Goal: Task Accomplishment & Management: Use online tool/utility

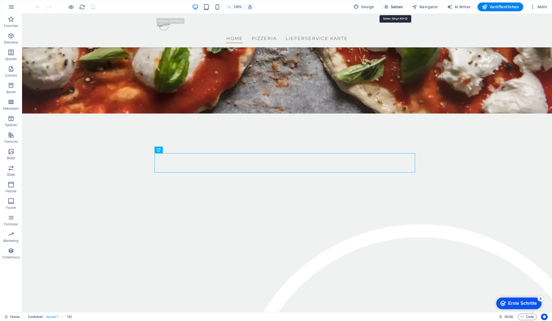
click at [394, 8] on span "Seiten" at bounding box center [393, 7] width 20 height 6
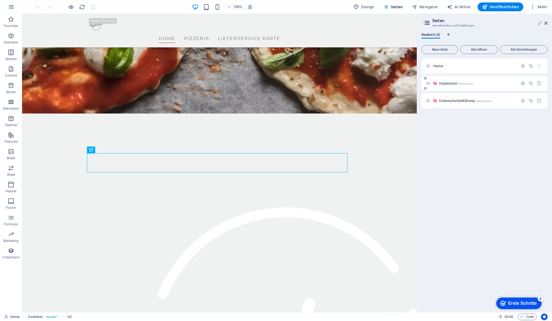
click at [451, 83] on span "Impressum /impressum" at bounding box center [456, 83] width 34 height 4
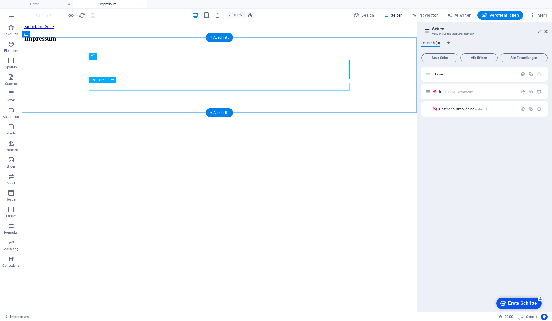
click at [186, 52] on div at bounding box center [219, 52] width 390 height 0
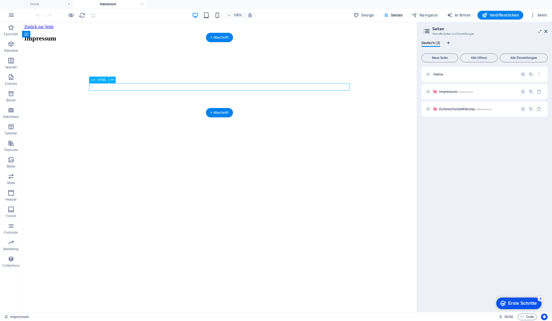
click at [186, 52] on div at bounding box center [219, 52] width 390 height 0
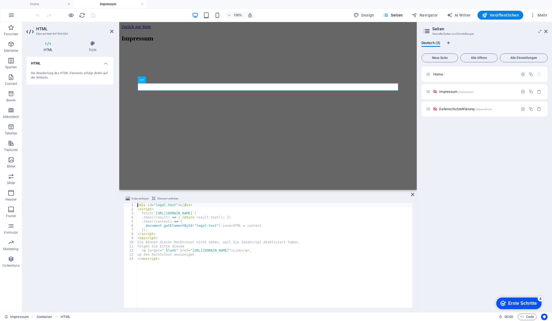
click at [148, 204] on div "< div id = "legal-text" > </ div > < script > fetch ( ` [URL][DOMAIN_NAME] ` ) …" at bounding box center [274, 259] width 276 height 113
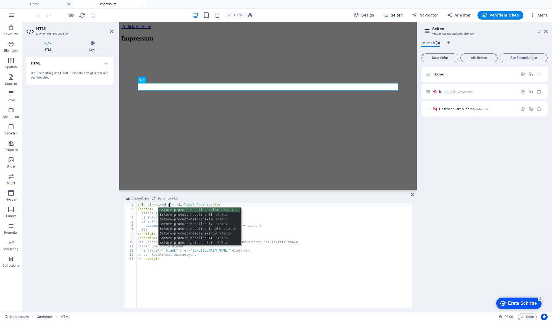
scroll to position [0, 2]
type textarea "<div class="" id="legal-text"></div>"
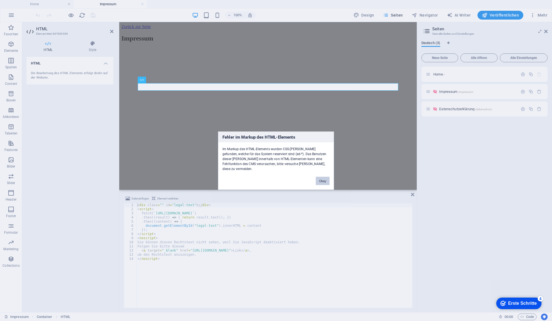
click at [324, 178] on button "Okay" at bounding box center [323, 181] width 14 height 8
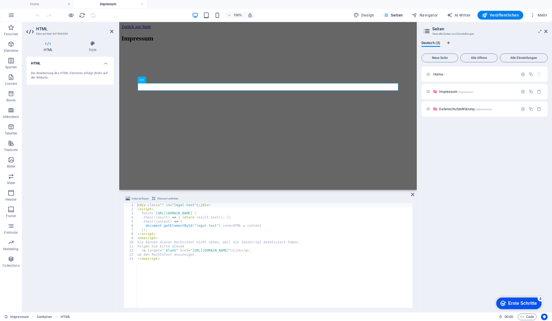
click at [160, 206] on div "< div class = "" id = "legal-text" > </ div > < script > fetch ( ` https://api.…" at bounding box center [274, 259] width 276 height 113
click at [161, 205] on div "< div class = "" id = "legal-text" > </ div > < script > fetch ( ` https://api.…" at bounding box center [274, 259] width 276 height 113
type textarea "<div id="legal-text"></div>"
click at [94, 51] on h4 "Style" at bounding box center [93, 47] width 42 height 12
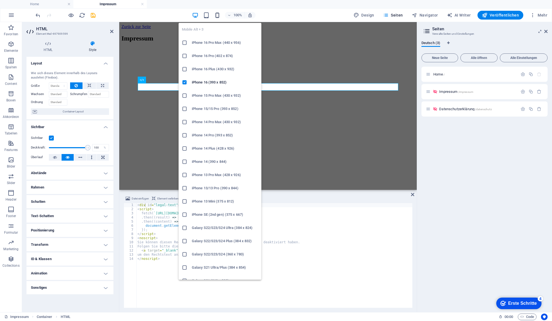
click at [218, 13] on icon "button" at bounding box center [217, 15] width 6 height 6
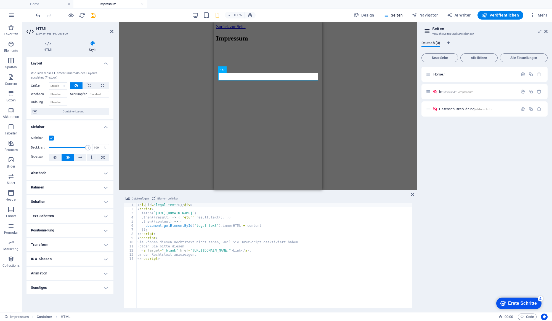
click at [294, 54] on html "Zurück zur Seite Impressum" at bounding box center [267, 38] width 108 height 32
click at [92, 15] on icon "save" at bounding box center [93, 15] width 6 height 6
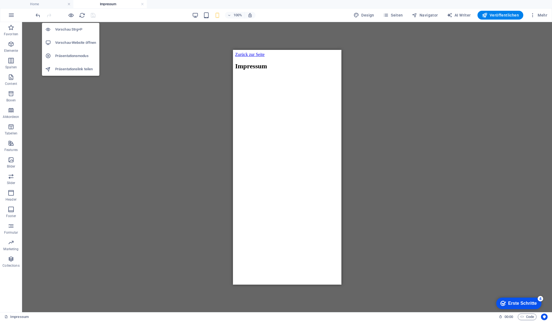
click at [74, 43] on h6 "Vorschau-Website öffnen" at bounding box center [75, 42] width 41 height 7
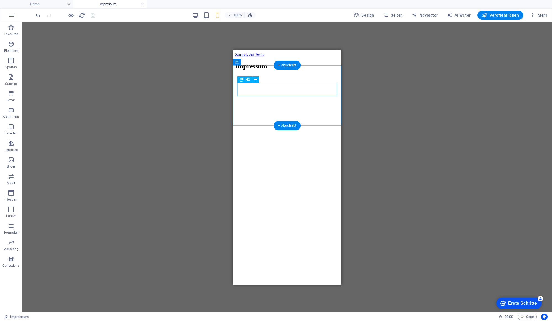
click at [265, 70] on div "Impressum" at bounding box center [287, 65] width 104 height 7
click at [255, 80] on icon at bounding box center [255, 80] width 3 height 6
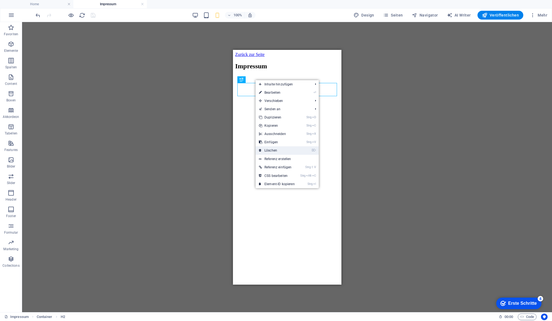
click at [275, 149] on link "⌦ Löschen" at bounding box center [276, 150] width 42 height 8
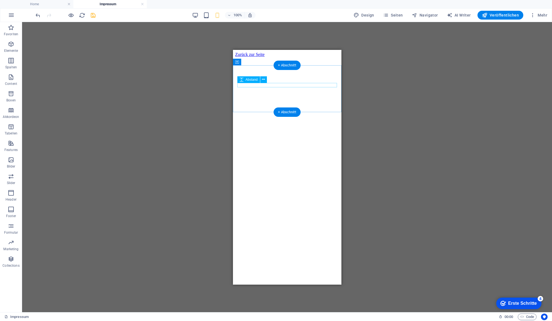
click at [250, 61] on div at bounding box center [287, 59] width 104 height 4
click at [264, 79] on icon at bounding box center [263, 80] width 3 height 6
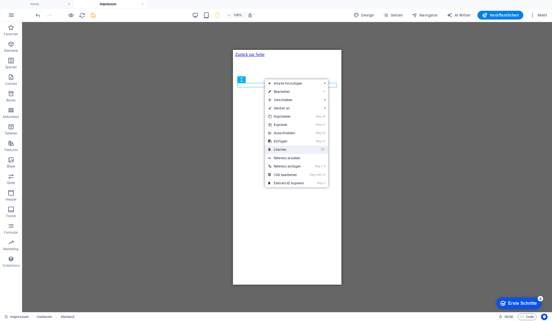
click at [288, 147] on link "⌦ Löschen" at bounding box center [286, 150] width 42 height 8
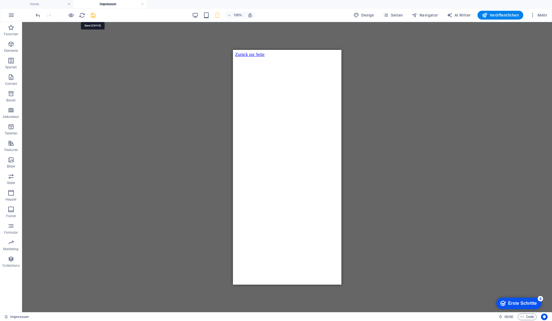
click at [91, 14] on icon "save" at bounding box center [93, 15] width 6 height 6
click at [487, 16] on icon "button" at bounding box center [485, 15] width 6 height 6
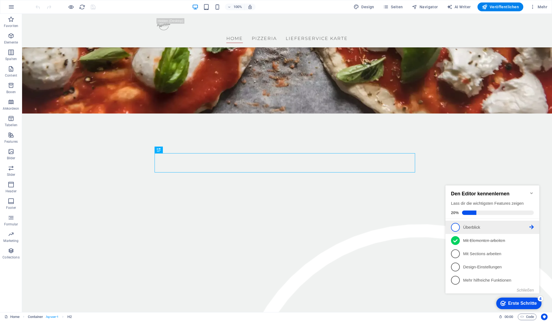
click at [455, 228] on span "1" at bounding box center [455, 227] width 9 height 9
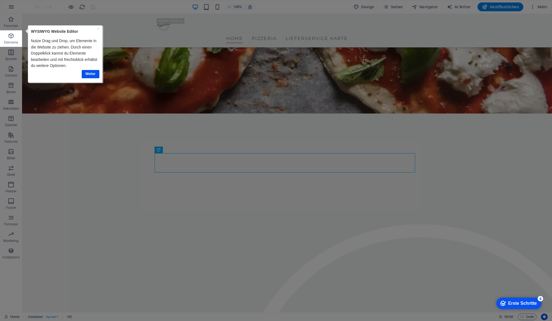
click at [508, 305] on div "Erste Schritte" at bounding box center [522, 303] width 29 height 5
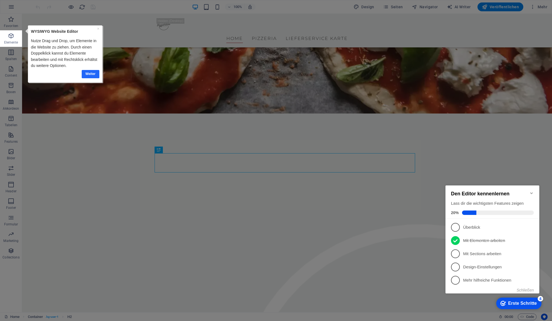
click at [85, 71] on link "Weiter" at bounding box center [91, 74] width 18 height 8
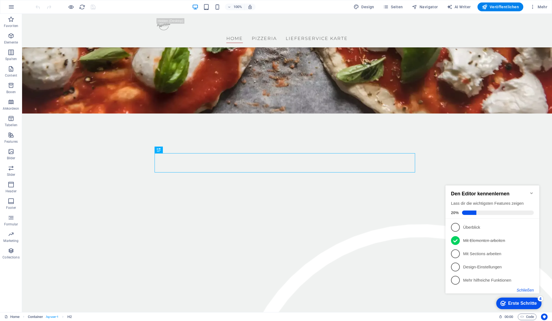
click at [523, 290] on button "Schließen" at bounding box center [524, 290] width 17 height 4
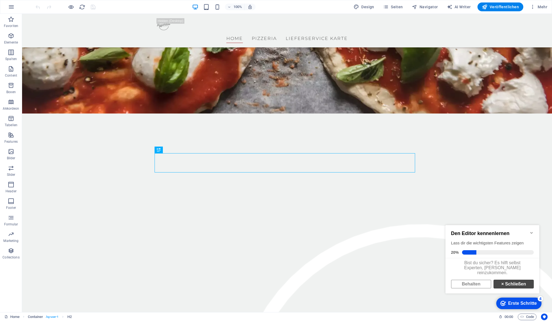
click at [501, 289] on link "× Schließen" at bounding box center [513, 284] width 40 height 9
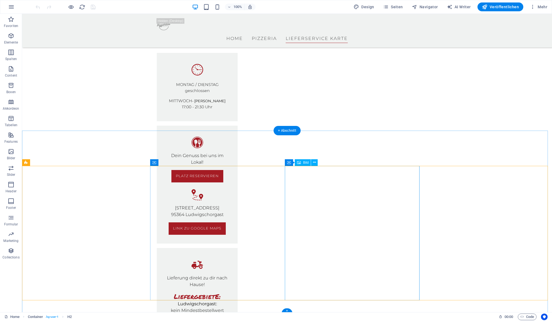
scroll to position [1225, 0]
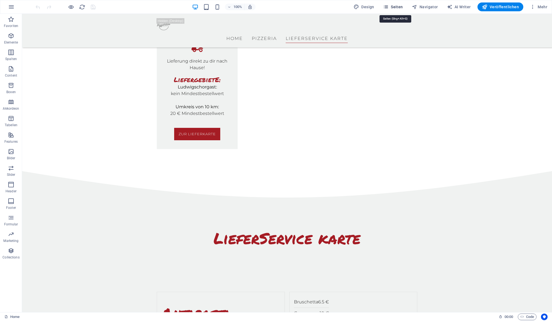
click at [402, 8] on span "Seiten" at bounding box center [393, 7] width 20 height 6
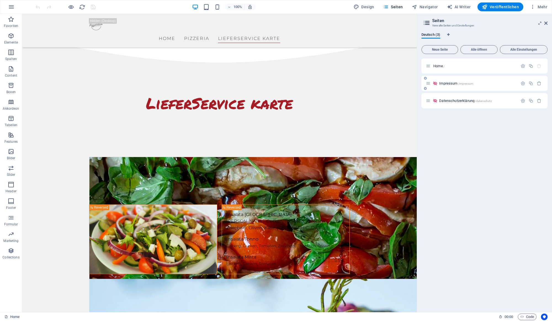
click at [454, 85] on div "Impressum /impressum" at bounding box center [472, 83] width 92 height 6
click at [450, 84] on span "Impressum /impressum" at bounding box center [456, 83] width 34 height 4
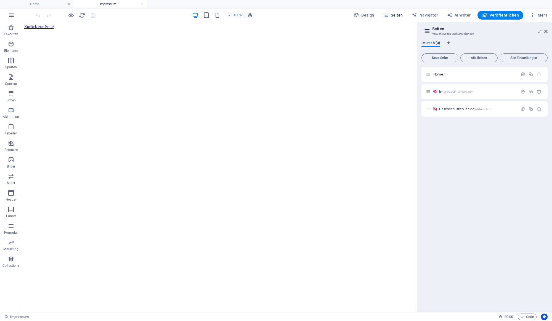
scroll to position [0, 0]
click at [450, 109] on span "Datenschutzerklärung /datenschutz" at bounding box center [465, 109] width 52 height 4
click at [95, 6] on h4 "Impressum" at bounding box center [109, 4] width 73 height 6
drag, startPoint x: 115, startPoint y: 4, endPoint x: 103, endPoint y: 17, distance: 17.4
click at [115, 4] on h4 "Impressum" at bounding box center [109, 4] width 73 height 6
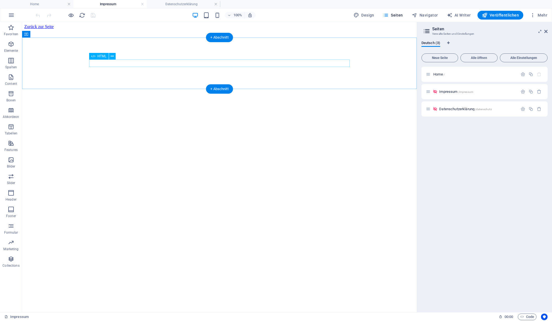
click at [116, 29] on div at bounding box center [219, 29] width 390 height 0
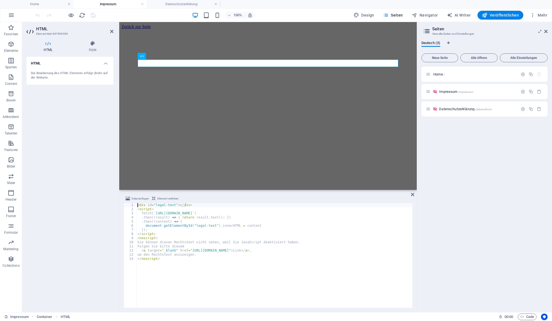
click at [200, 277] on div "< div id = "legal-text" > </ div > < script > fetch ( ` [URL][DOMAIN_NAME] ` ) …" at bounding box center [274, 259] width 276 height 113
type textarea "um den Rechtstext anzuzeigen. </noscript>"
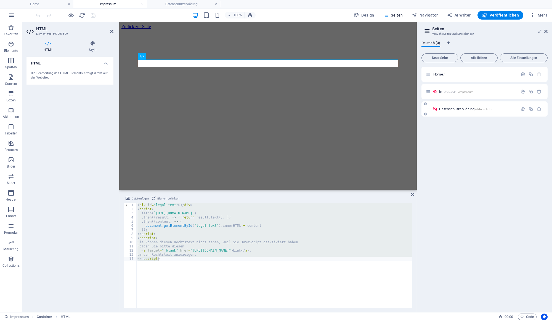
click at [452, 108] on span "Datenschutzerklärung /datenschutz" at bounding box center [465, 109] width 52 height 4
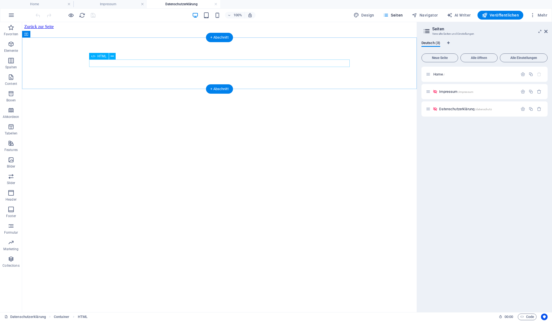
click at [131, 29] on div at bounding box center [219, 29] width 390 height 0
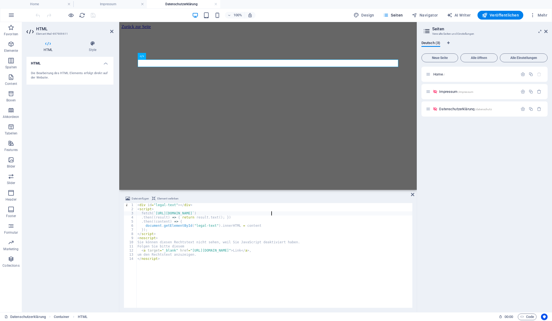
click at [272, 214] on div "< div id = "legal-text" > </ div > < script > fetch ( ` [URL][DOMAIN_NAME] ` ) …" at bounding box center [274, 259] width 276 height 112
drag, startPoint x: 272, startPoint y: 214, endPoint x: 254, endPoint y: 213, distance: 17.4
click at [254, 213] on div "< div id = "legal-text" > </ div > < script > fetch ( ` [URL][DOMAIN_NAME] ` ) …" at bounding box center [274, 259] width 276 height 112
drag, startPoint x: 305, startPoint y: 252, endPoint x: 288, endPoint y: 250, distance: 16.6
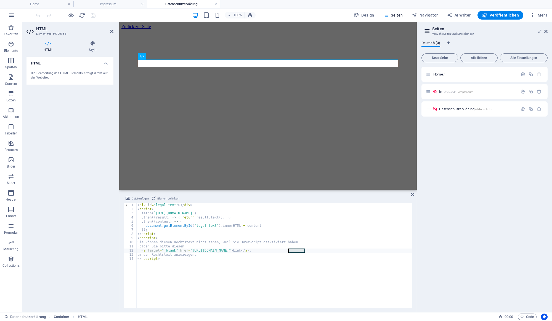
click at [288, 250] on div "< div id = "legal-text" > </ div > < script > fetch ( ` https://api.pizzahaus-l…" at bounding box center [274, 259] width 276 height 113
type textarea "<a target="_blank" href="https://api.pizzahaus-ludwigschorgast.com/rechtstexte/…"
click at [295, 31] on html "Zurück zur Seite" at bounding box center [267, 26] width 297 height 9
click at [412, 195] on icon at bounding box center [412, 195] width 3 height 4
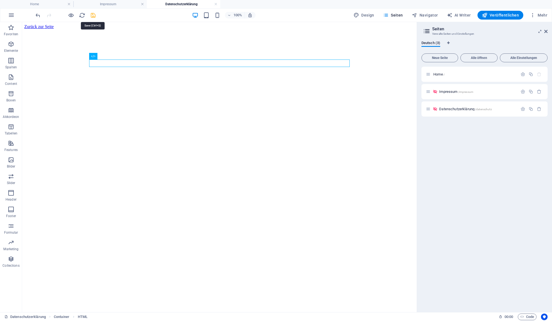
click at [92, 16] on icon "save" at bounding box center [93, 15] width 6 height 6
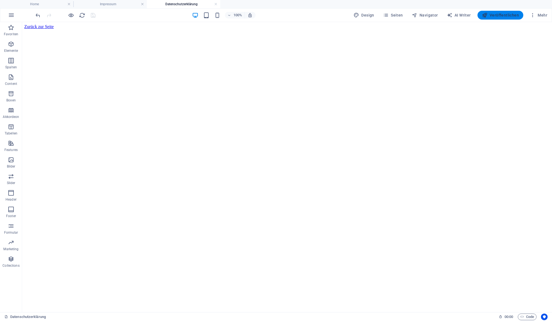
click at [497, 16] on span "Veröffentlichen" at bounding box center [500, 15] width 37 height 6
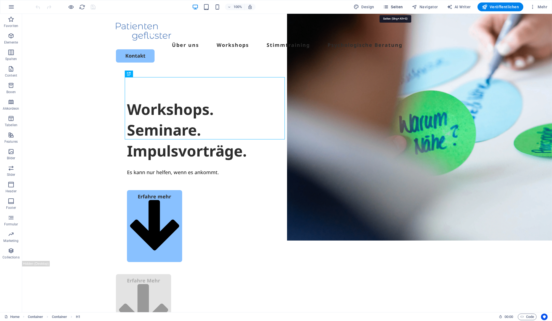
click at [397, 6] on span "Seiten" at bounding box center [393, 7] width 20 height 6
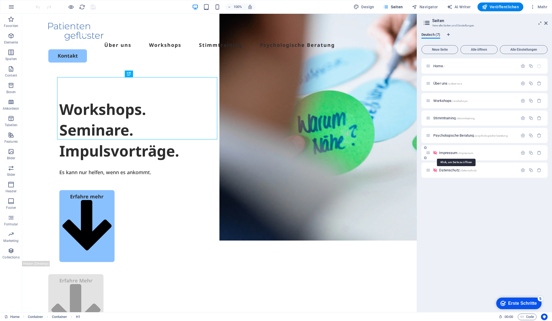
click at [448, 152] on span "Impressum /impressum" at bounding box center [456, 153] width 34 height 4
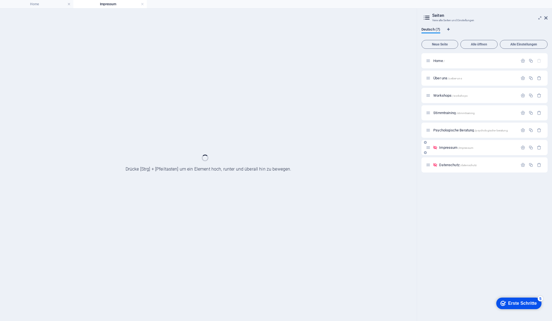
click at [448, 152] on div "Impressum /impressum" at bounding box center [484, 147] width 126 height 15
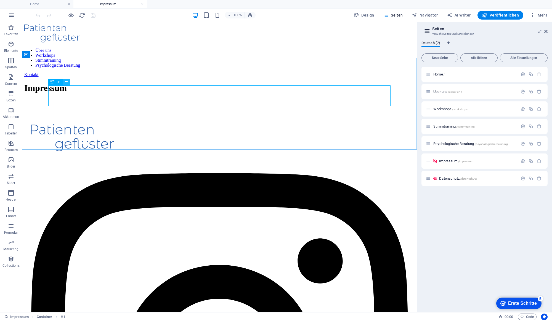
click at [68, 82] on button at bounding box center [66, 82] width 7 height 7
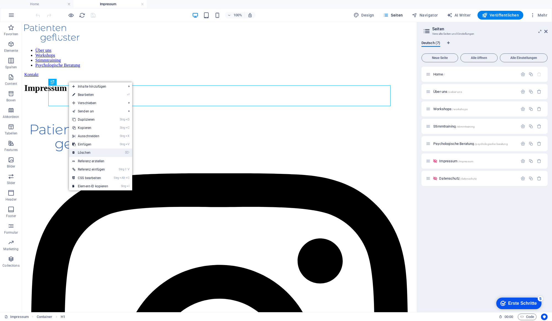
click at [106, 155] on link "⌦ Löschen" at bounding box center [90, 153] width 42 height 8
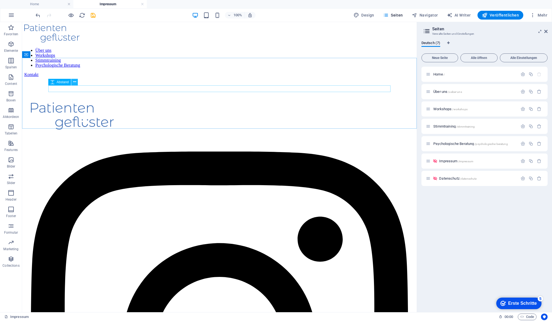
click at [77, 82] on button at bounding box center [74, 82] width 7 height 7
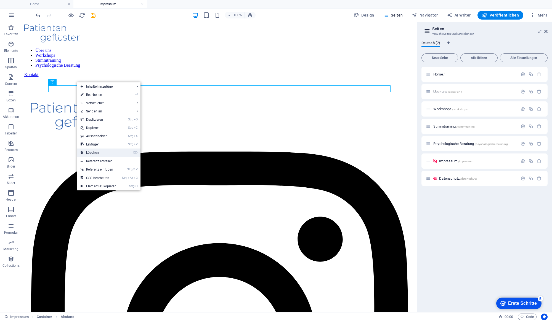
click at [96, 151] on link "⌦ Löschen" at bounding box center [98, 153] width 42 height 8
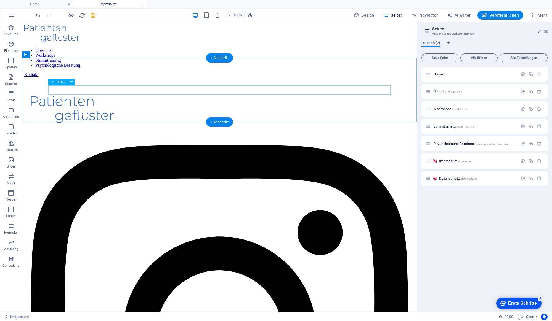
click at [61, 77] on div at bounding box center [219, 77] width 390 height 0
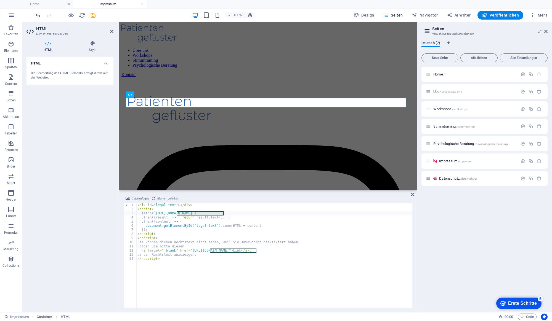
drag, startPoint x: 177, startPoint y: 214, endPoint x: 223, endPoint y: 213, distance: 46.9
click at [223, 213] on div "< div id = "legal-text" > </ div > < script > fetch ( ` [URL][DOMAIN_NAME] ` ) …" at bounding box center [274, 259] width 276 height 112
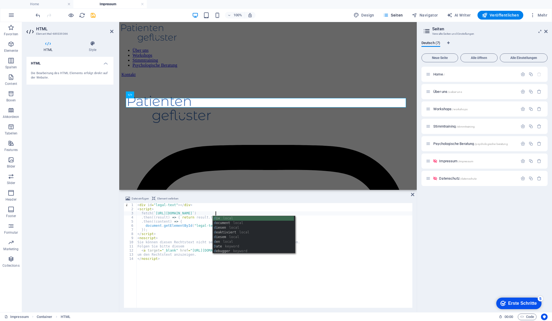
scroll to position [0, 6]
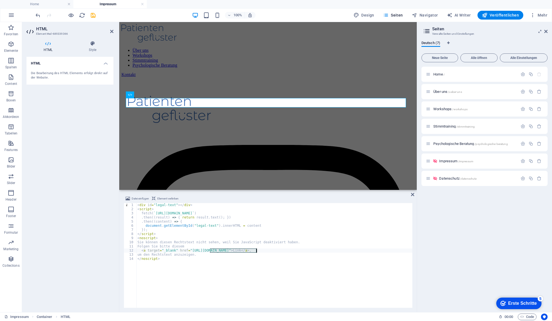
drag, startPoint x: 210, startPoint y: 251, endPoint x: 257, endPoint y: 251, distance: 46.9
click at [257, 251] on div "< div id = "legal-text" > </ div > < script > fetch ( ` [URL][DOMAIN_NAME] ` ) …" at bounding box center [274, 259] width 276 height 113
type textarea "fetch(`https://[DOMAIN_NAME]/rechtstexte/impressum.html`)"
click at [94, 16] on icon "save" at bounding box center [93, 15] width 6 height 6
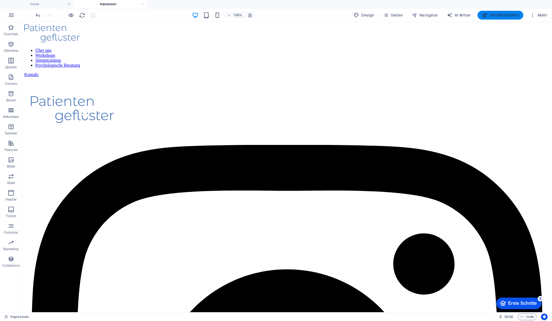
click at [492, 18] on button "Veröffentlichen" at bounding box center [500, 15] width 46 height 9
